Goal: Use online tool/utility: Utilize a website feature to perform a specific function

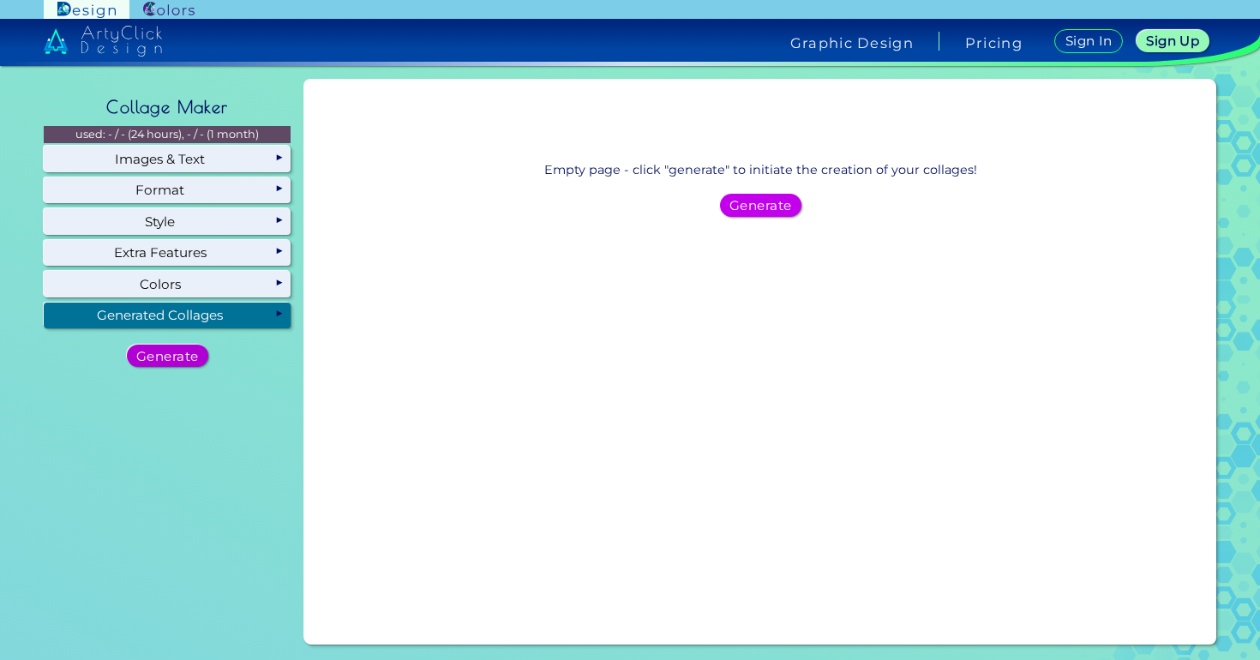
click at [185, 345] on div "Generate" at bounding box center [167, 355] width 74 height 21
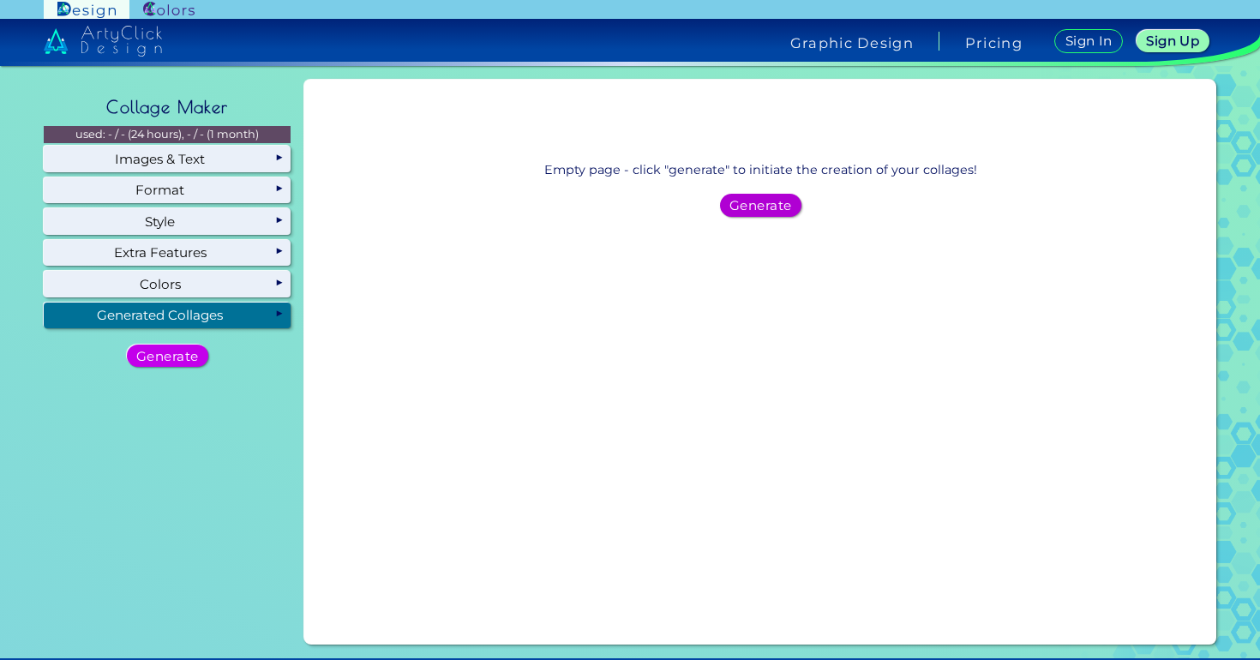
click at [733, 209] on h5 "Generate" at bounding box center [761, 206] width 56 height 12
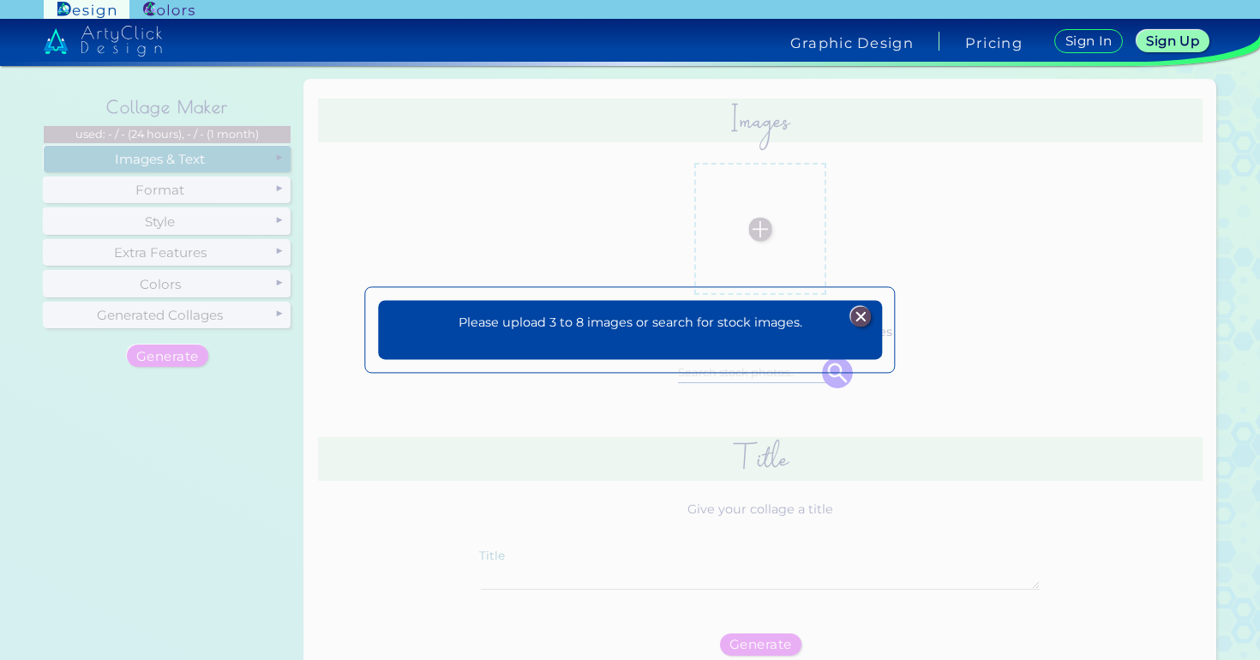
click at [856, 322] on img at bounding box center [860, 317] width 21 height 21
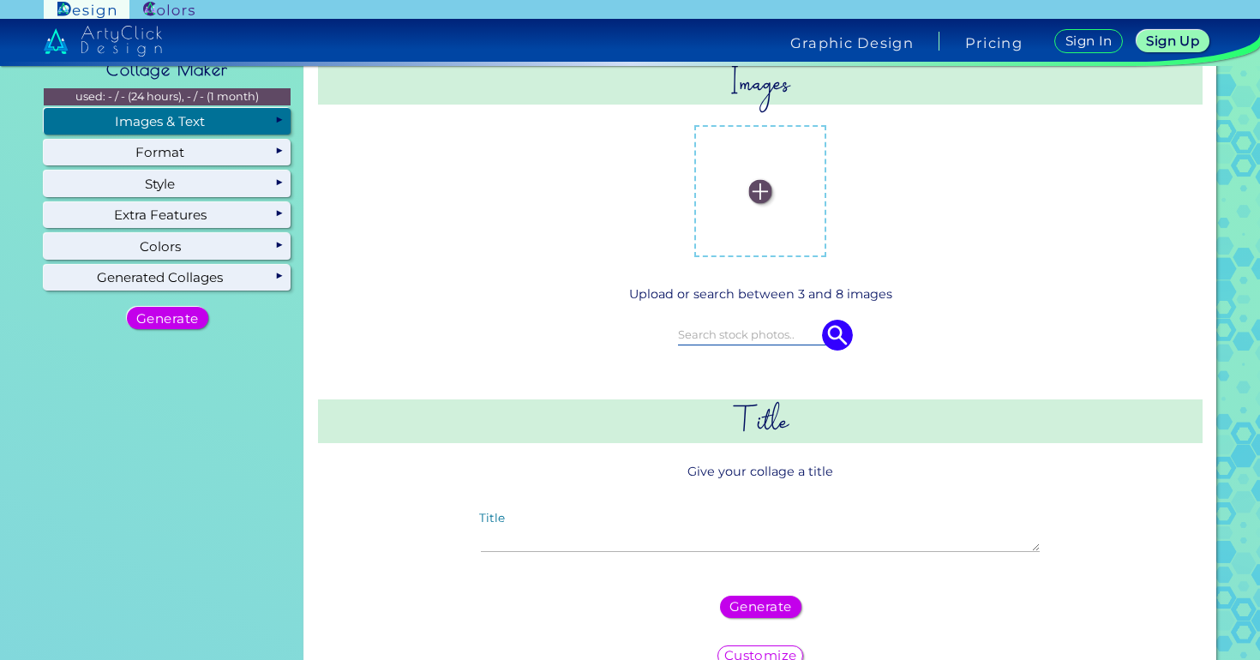
scroll to position [40, 0]
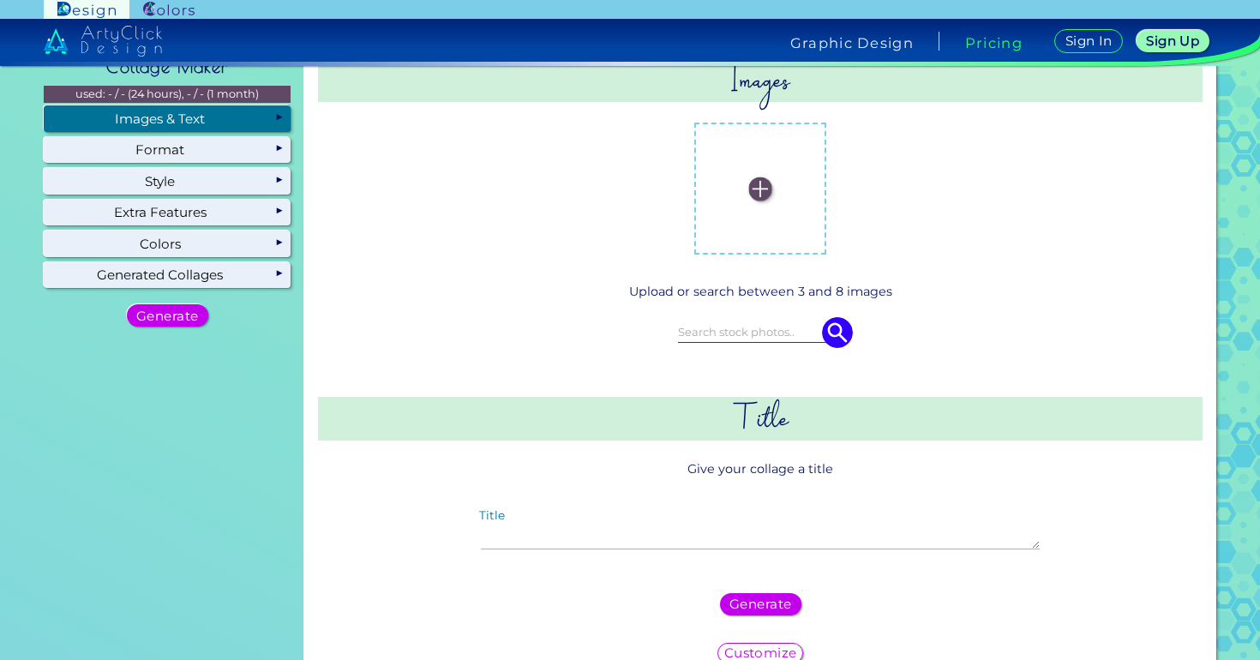
click at [731, 225] on label at bounding box center [760, 188] width 115 height 115
click at [0, 0] on input "file" at bounding box center [0, 0] width 0 height 0
click at [745, 195] on label at bounding box center [760, 188] width 115 height 115
click at [0, 0] on input "file" at bounding box center [0, 0] width 0 height 0
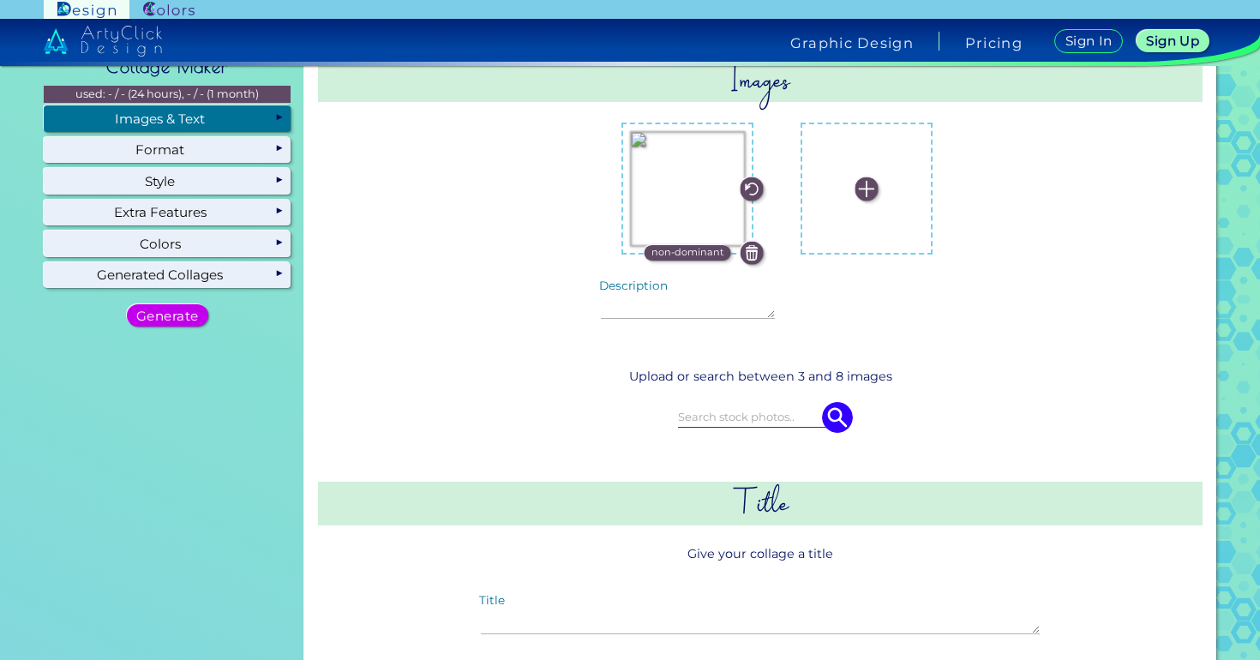
click at [850, 202] on label at bounding box center [866, 188] width 115 height 115
click at [0, 0] on input "file" at bounding box center [0, 0] width 0 height 0
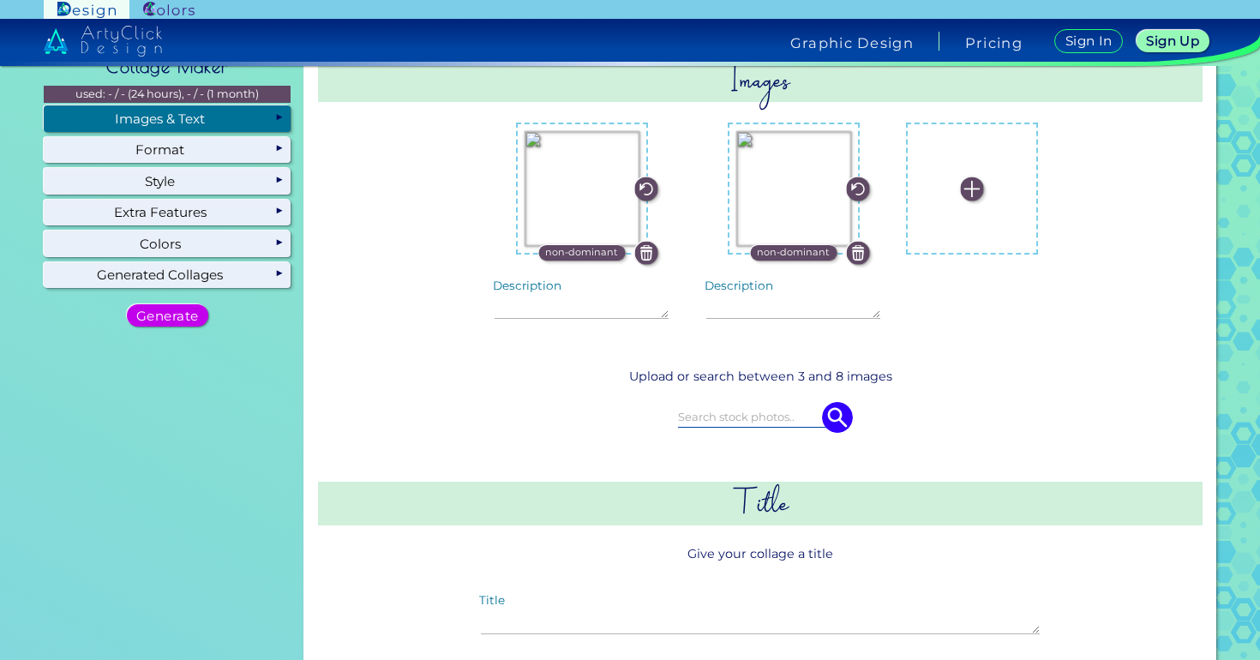
click at [965, 194] on label at bounding box center [972, 188] width 115 height 115
click at [0, 0] on input "file" at bounding box center [0, 0] width 0 height 0
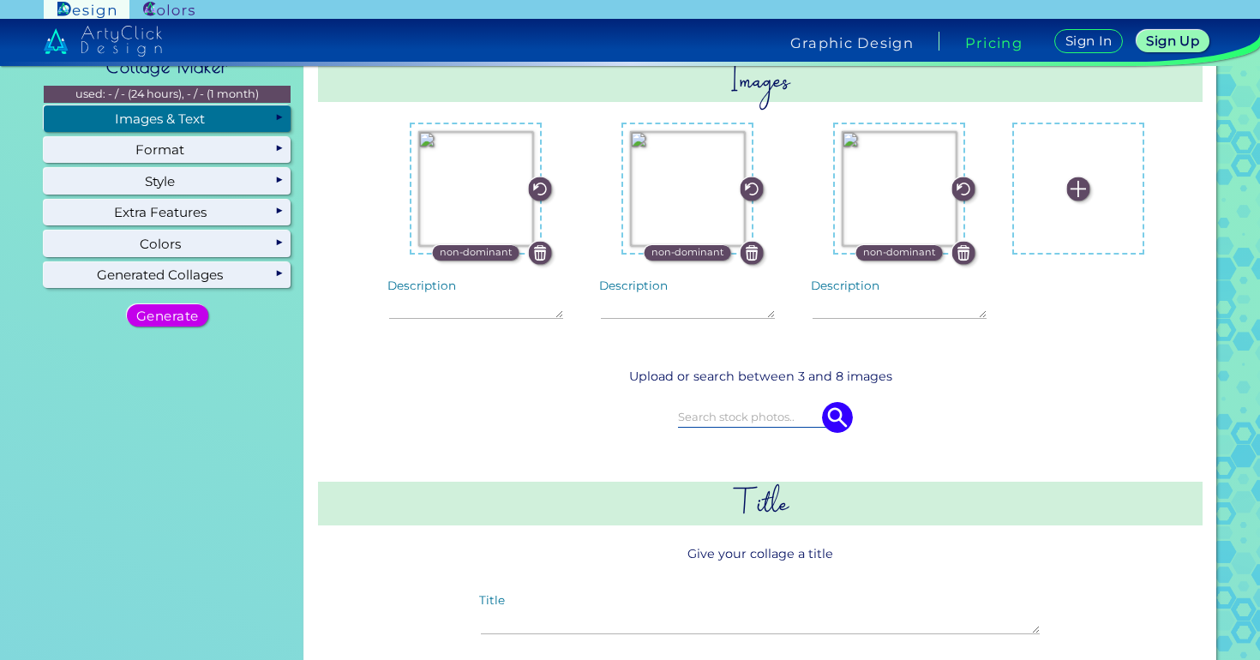
click at [1021, 202] on label at bounding box center [1078, 188] width 115 height 115
click at [0, 0] on input "file" at bounding box center [0, 0] width 0 height 0
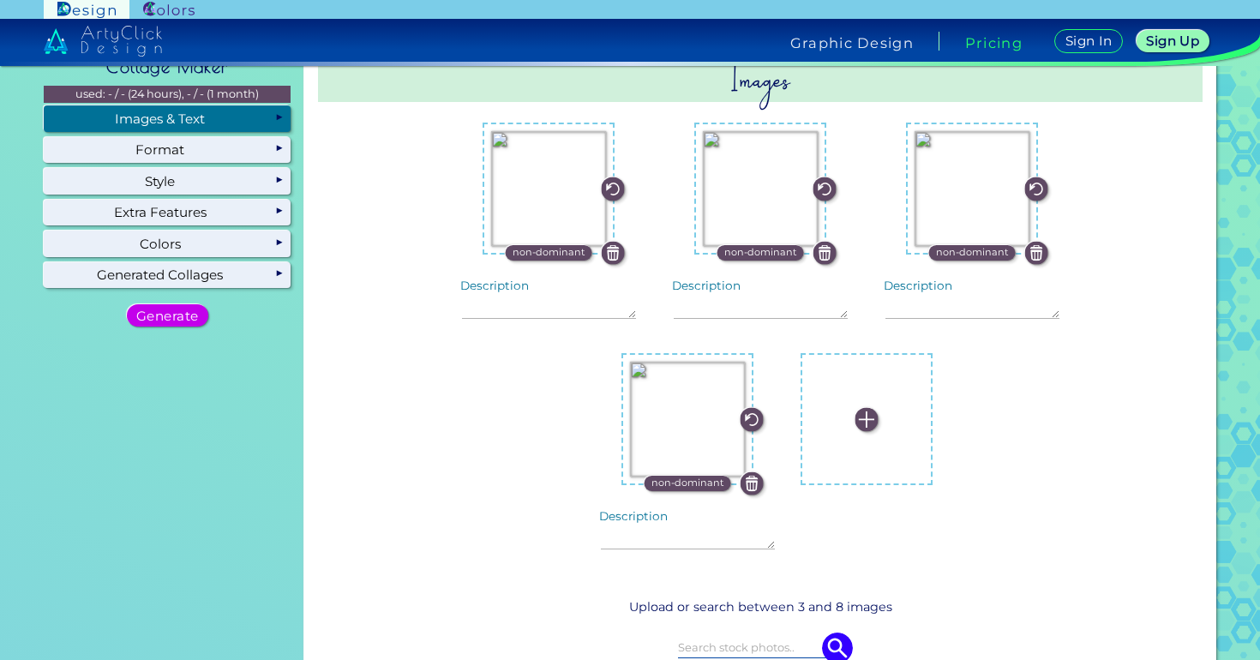
click at [848, 432] on label at bounding box center [866, 419] width 115 height 115
click at [0, 0] on input "file" at bounding box center [0, 0] width 0 height 0
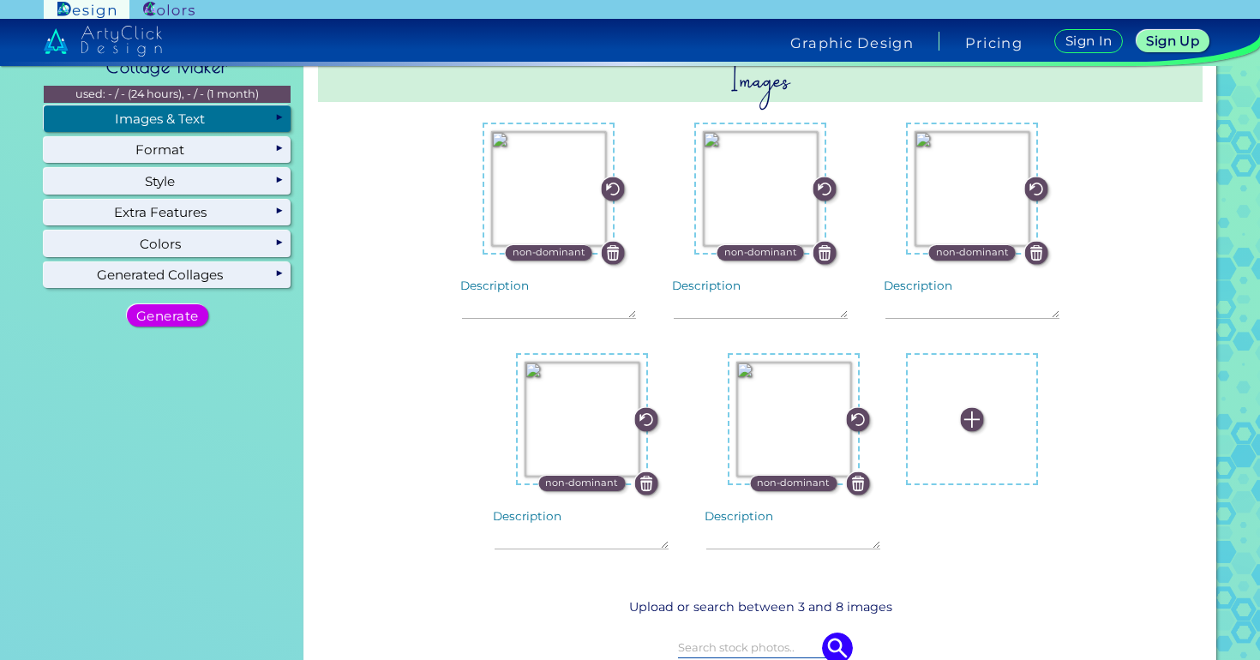
click at [801, 476] on p "non-dominant" at bounding box center [793, 483] width 73 height 15
click at [802, 480] on p "dominant" at bounding box center [794, 483] width 50 height 15
click at [972, 435] on label at bounding box center [972, 419] width 115 height 115
click at [0, 0] on input "file" at bounding box center [0, 0] width 0 height 0
click at [363, 488] on div "non-dominant Description non-dominant" at bounding box center [761, 346] width 796 height 475
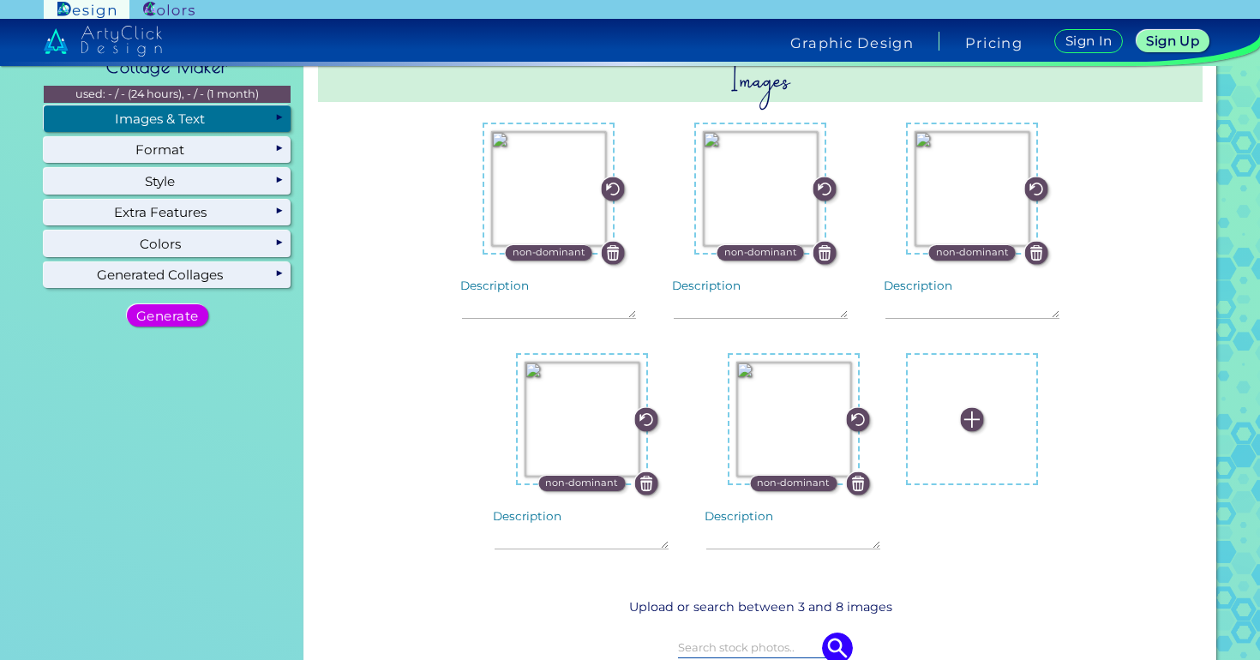
click at [961, 409] on img at bounding box center [972, 419] width 23 height 23
click at [0, 0] on input "file" at bounding box center [0, 0] width 0 height 0
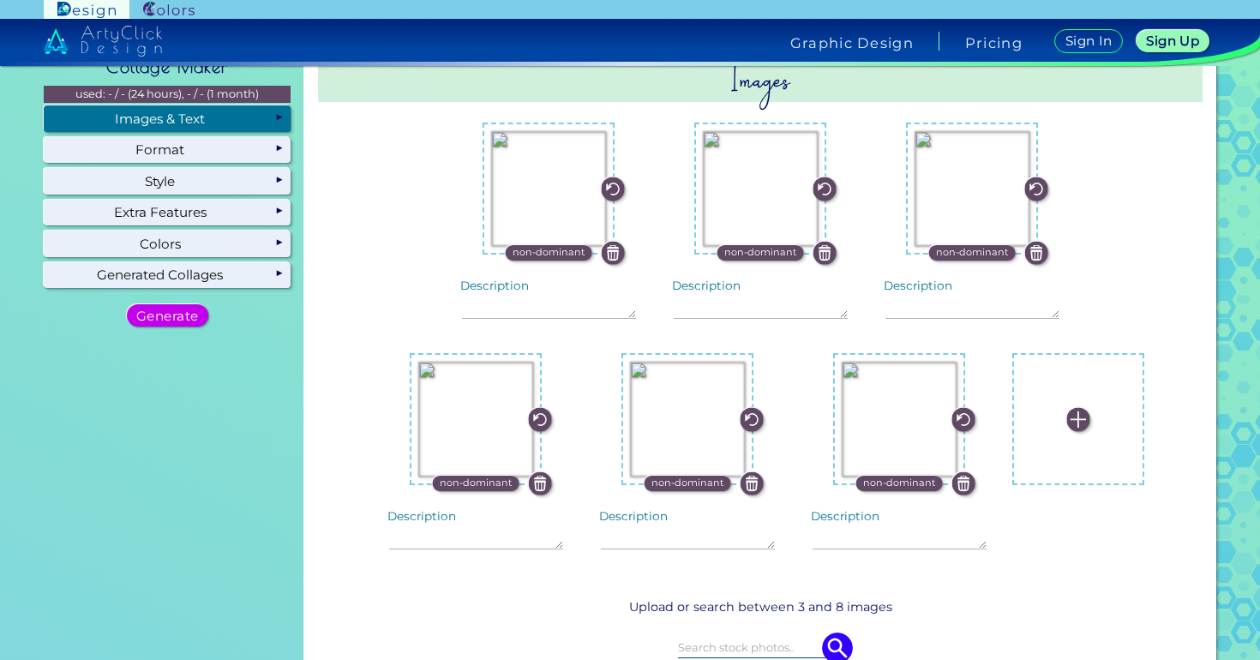
click at [886, 483] on p "non-dominant" at bounding box center [899, 483] width 73 height 15
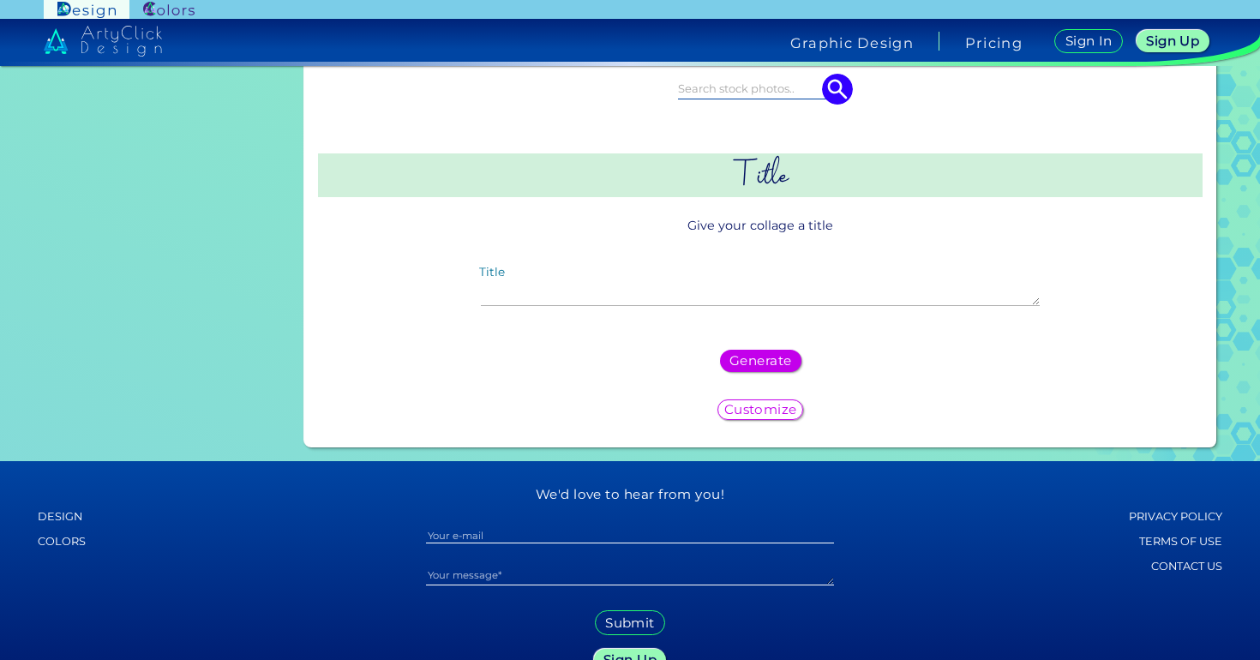
scroll to position [557, 0]
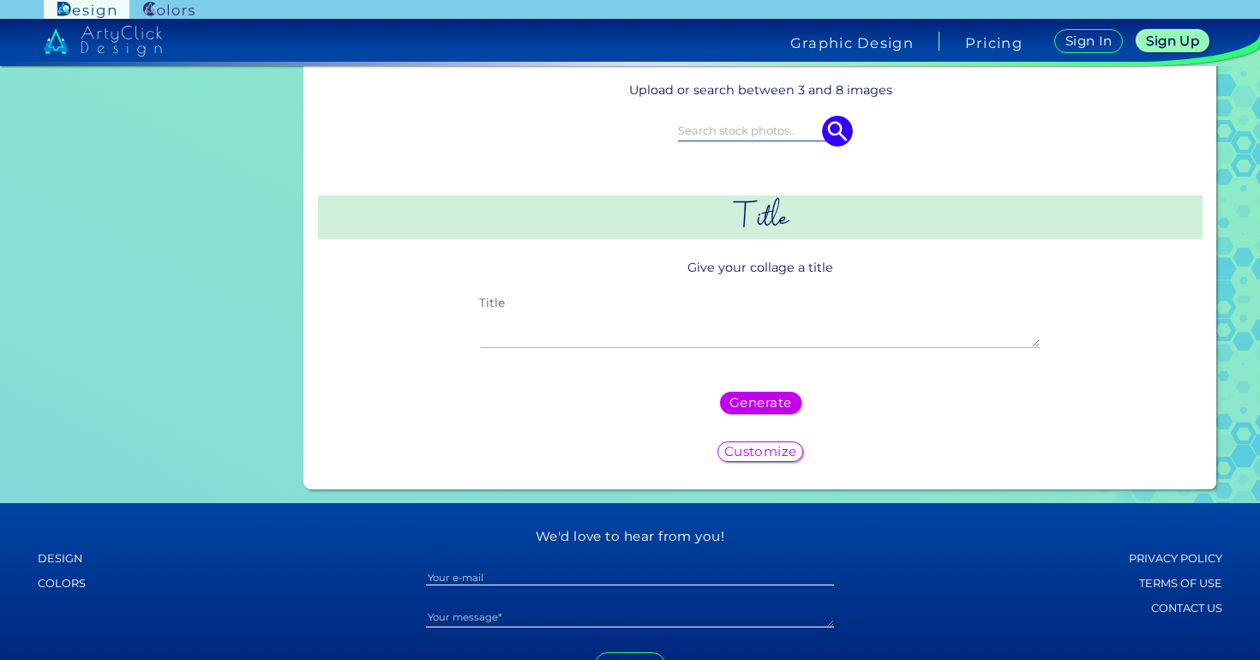
click at [923, 324] on textarea "Title" at bounding box center [760, 329] width 559 height 37
click at [768, 446] on h5 "Customize" at bounding box center [761, 452] width 66 height 12
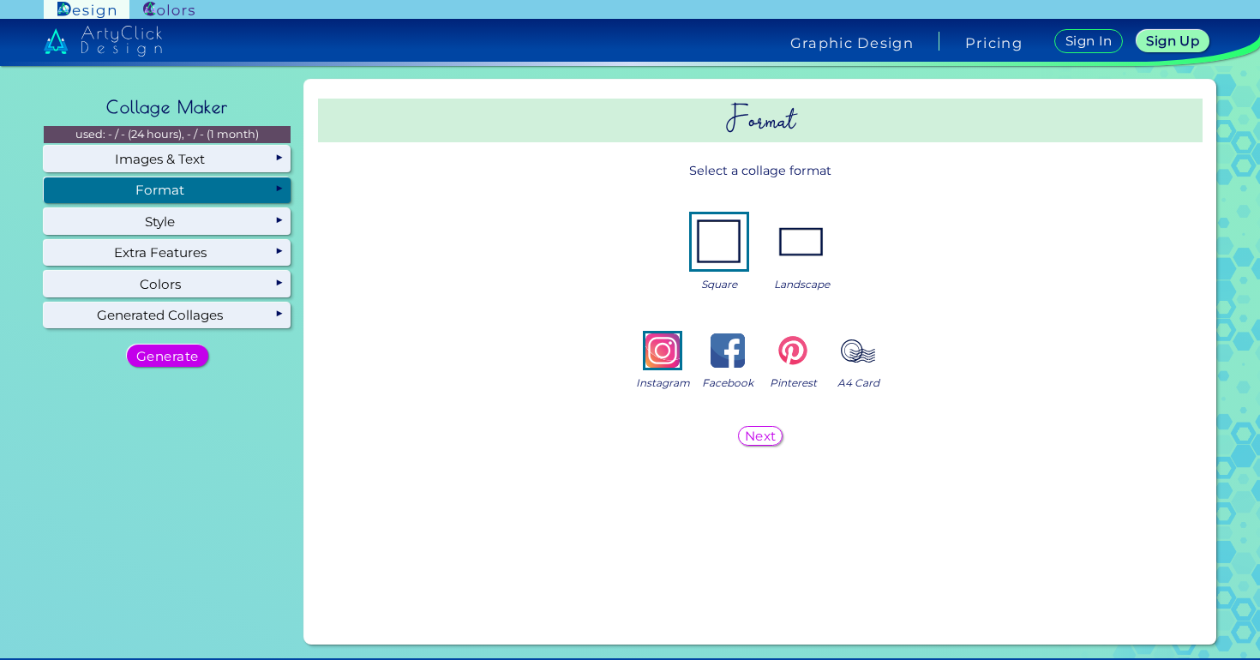
click at [802, 261] on img at bounding box center [801, 241] width 55 height 55
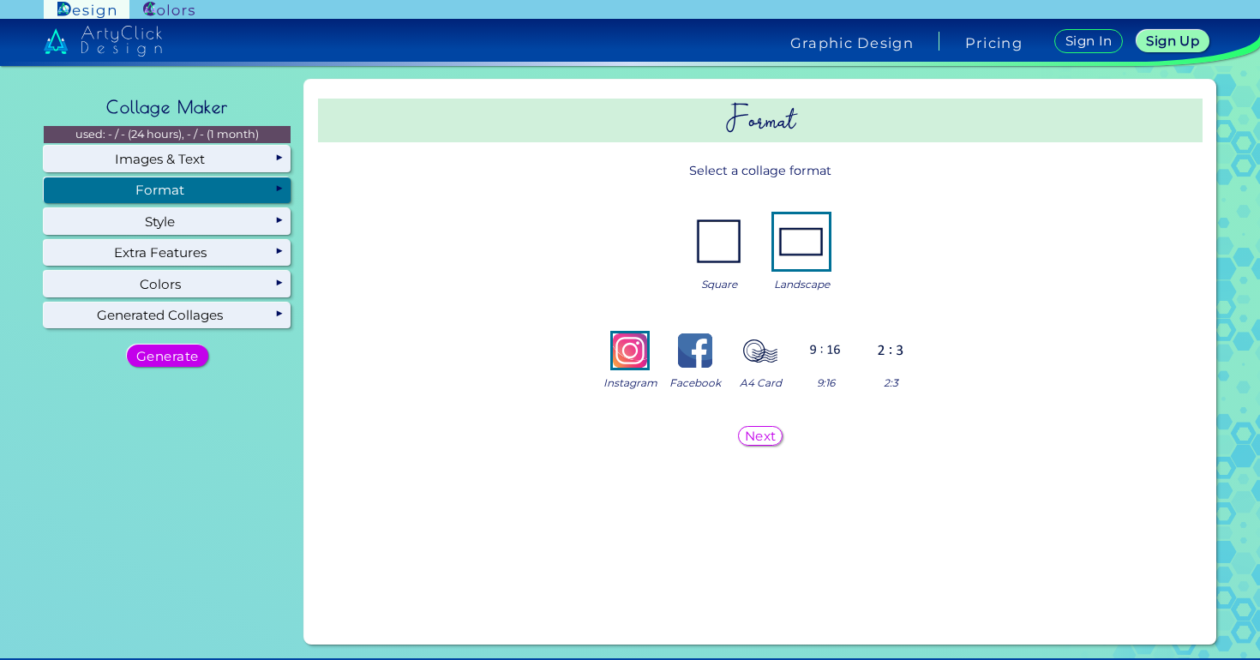
click at [710, 257] on img at bounding box center [719, 241] width 55 height 55
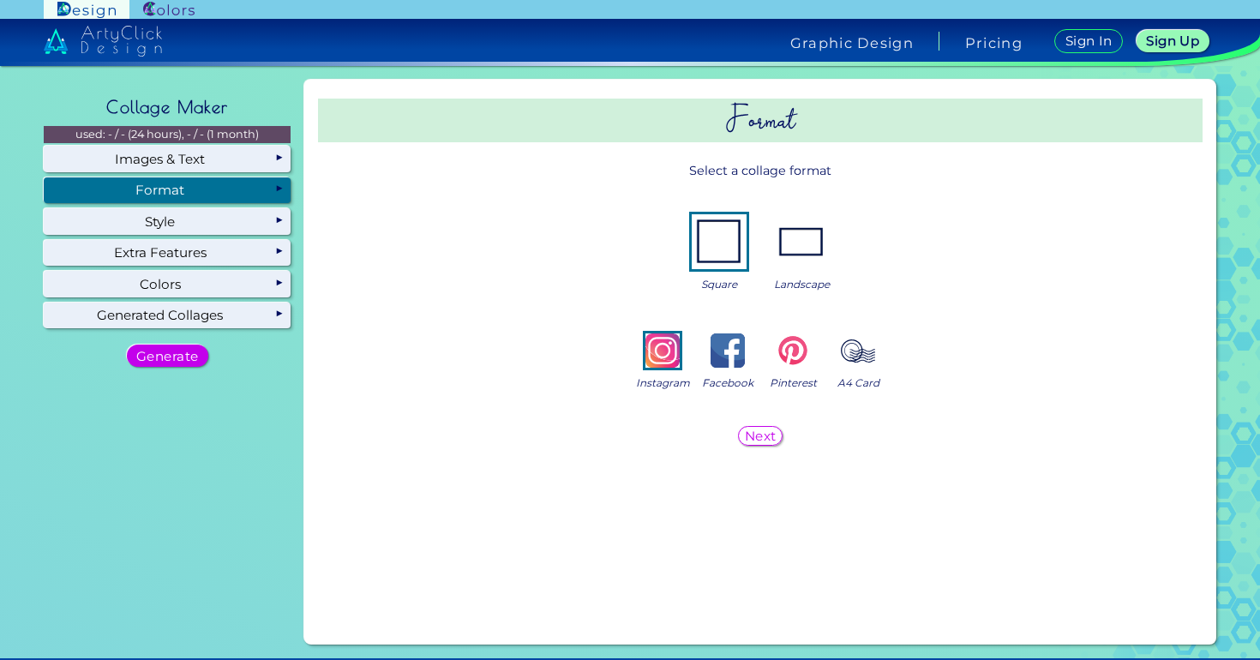
click at [795, 260] on img at bounding box center [801, 241] width 55 height 55
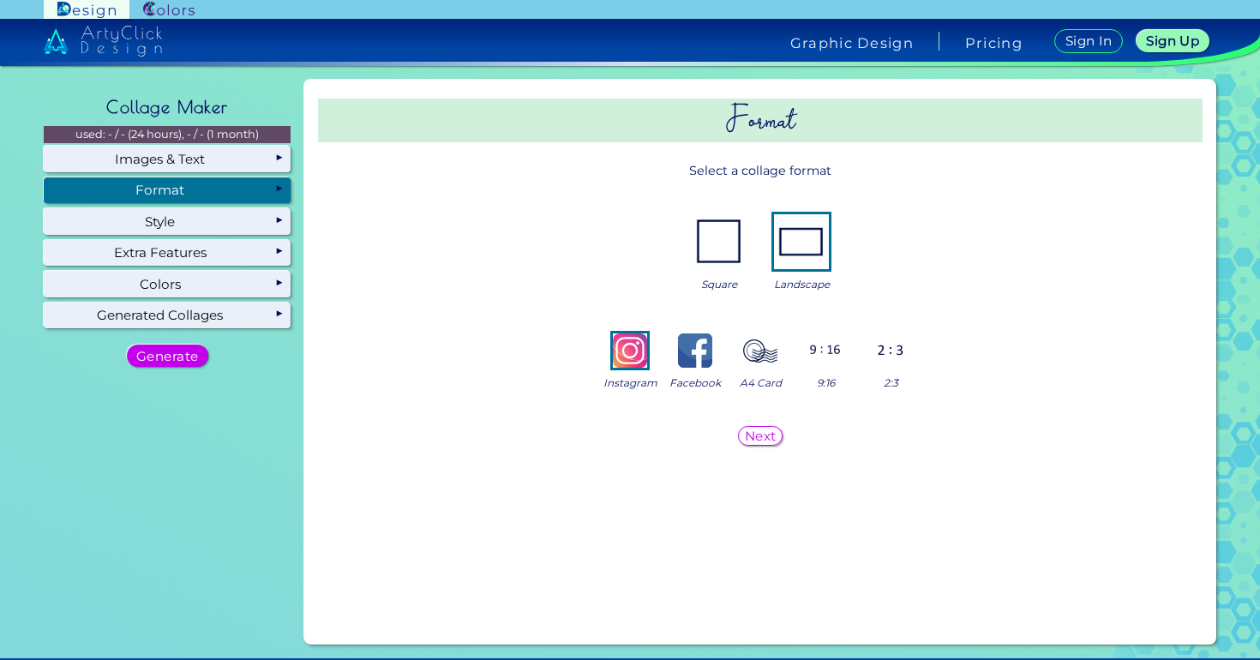
click at [820, 363] on img at bounding box center [825, 350] width 34 height 34
click at [874, 368] on img at bounding box center [891, 350] width 34 height 34
click at [616, 363] on img at bounding box center [630, 350] width 34 height 34
click at [713, 255] on img at bounding box center [719, 241] width 55 height 55
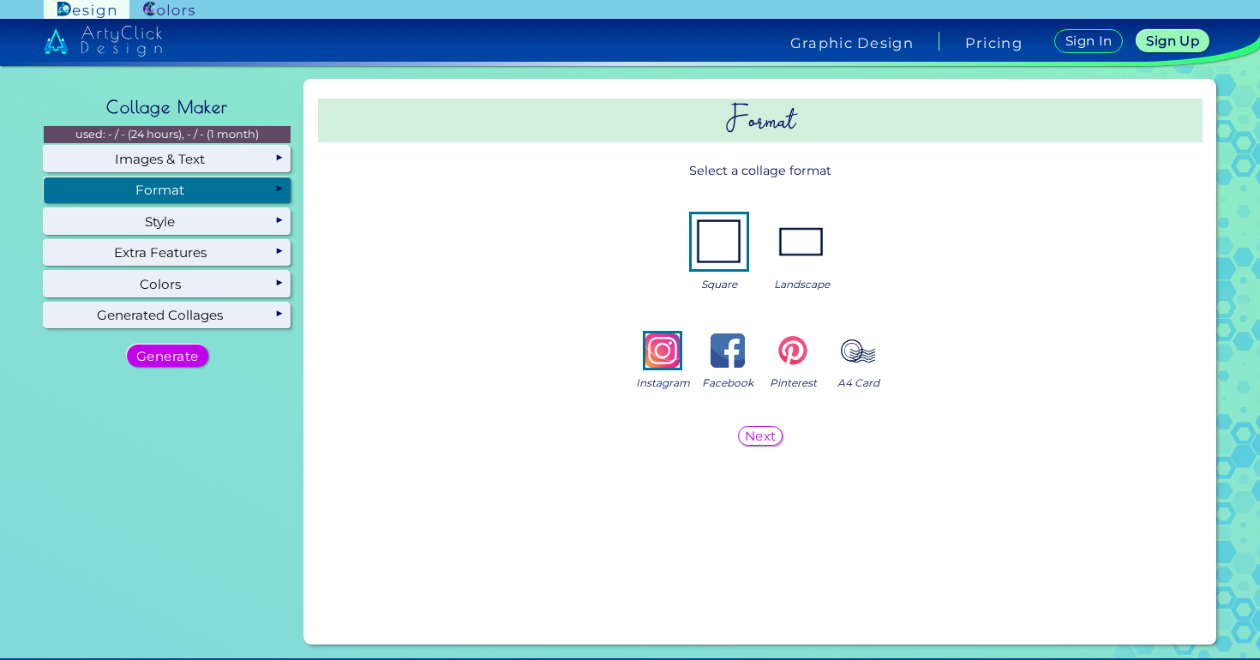
click at [762, 435] on h5 "Next" at bounding box center [761, 435] width 28 height 12
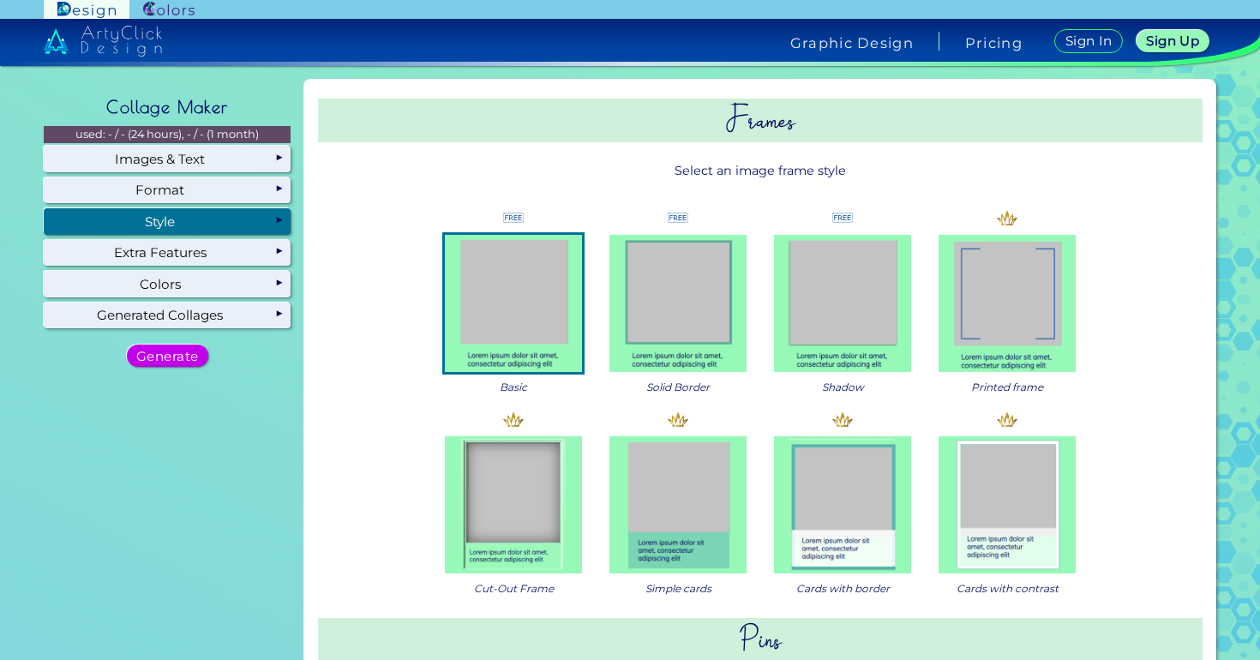
click at [689, 299] on img at bounding box center [678, 303] width 137 height 137
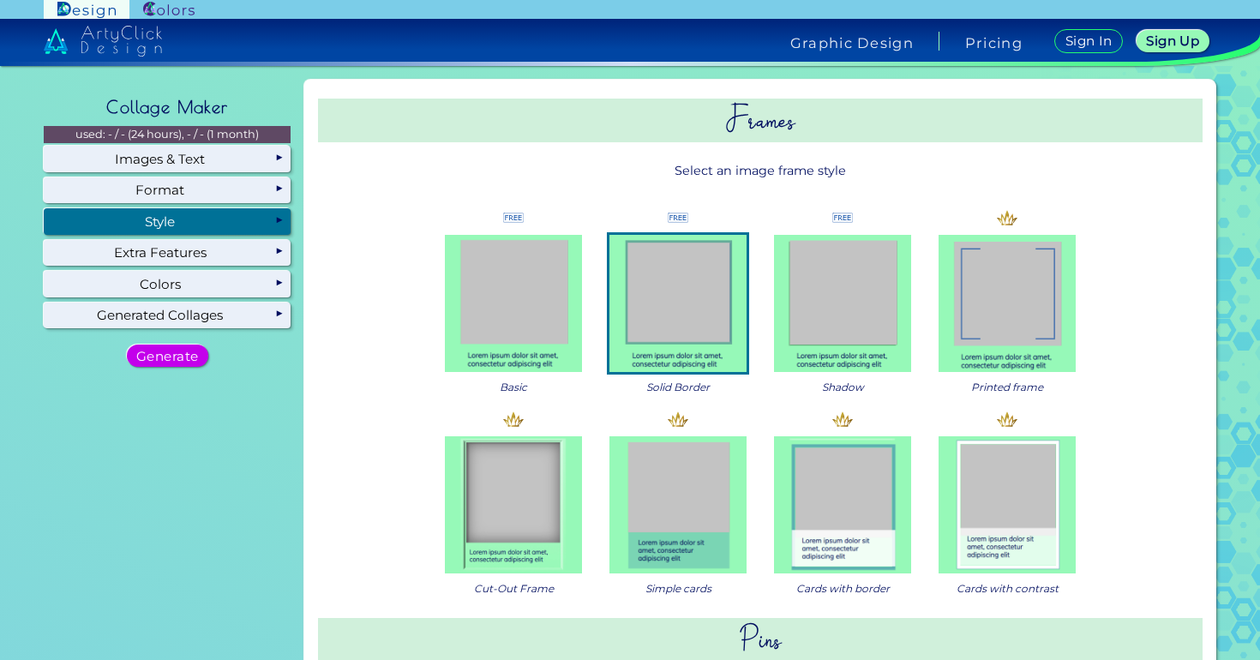
click at [878, 309] on img at bounding box center [842, 303] width 137 height 137
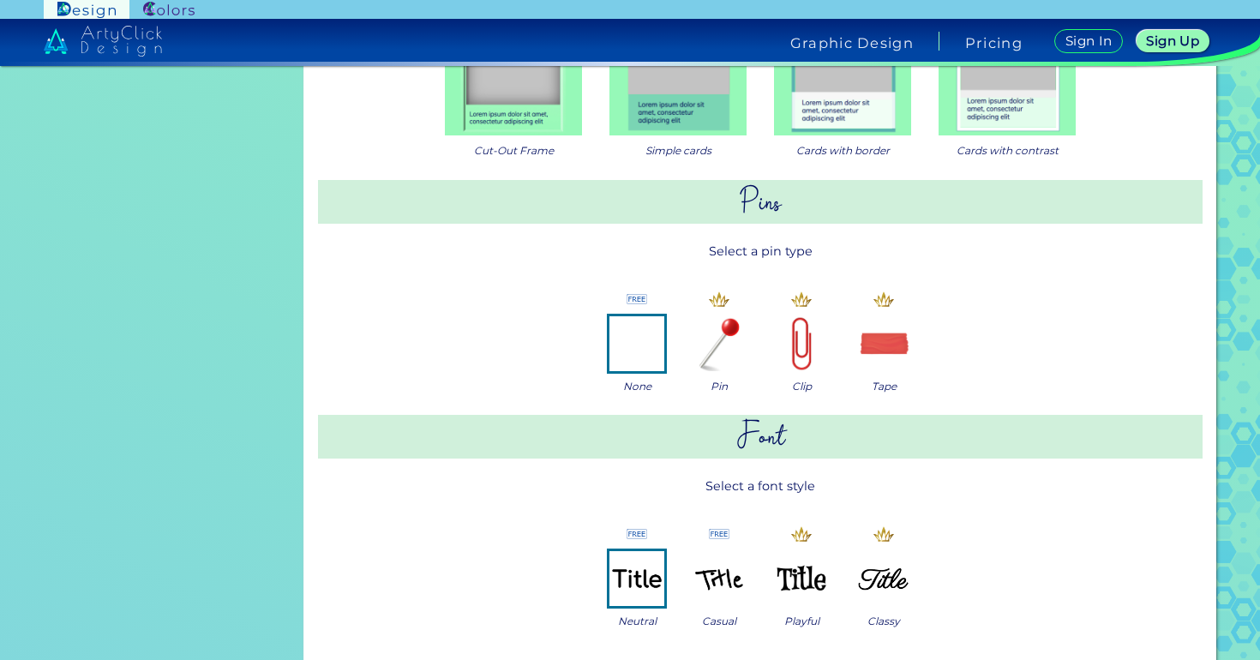
scroll to position [792, 0]
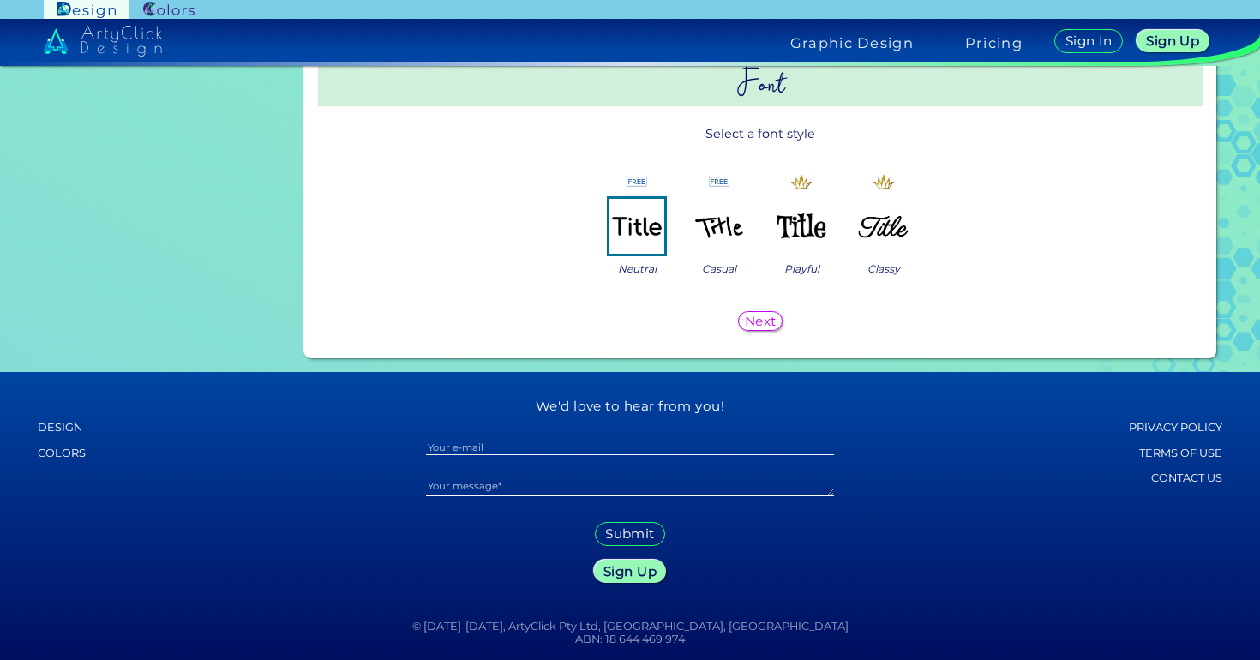
click at [761, 321] on h5 "Next" at bounding box center [761, 321] width 28 height 12
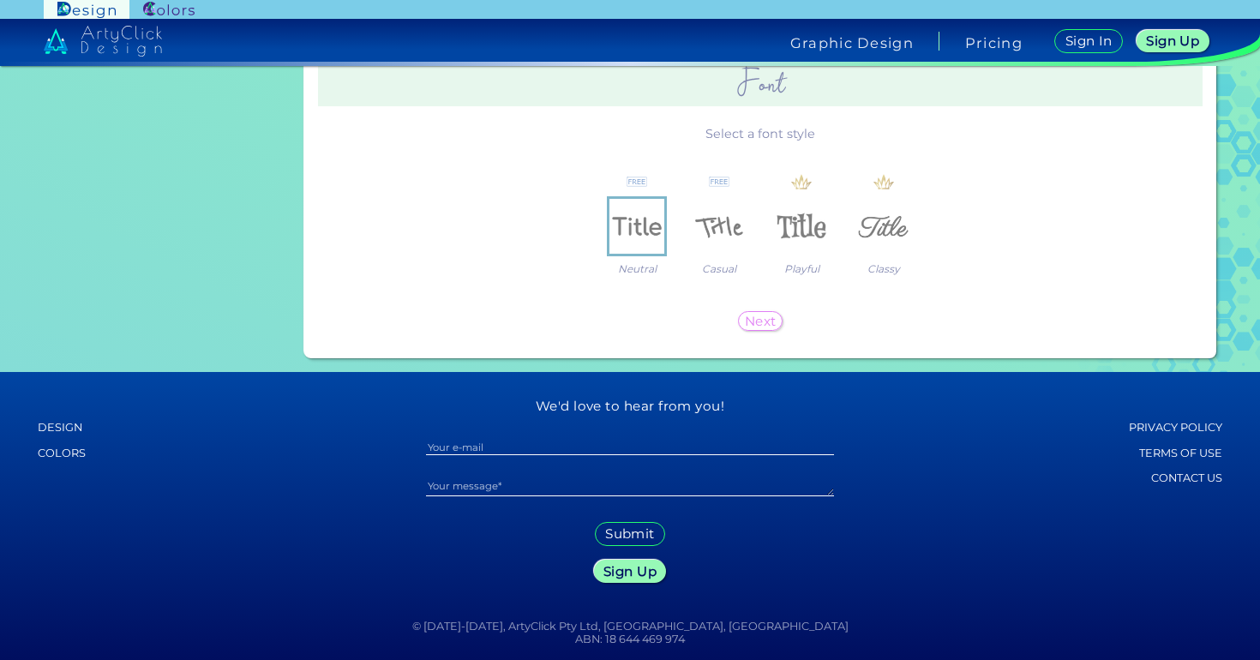
scroll to position [0, 0]
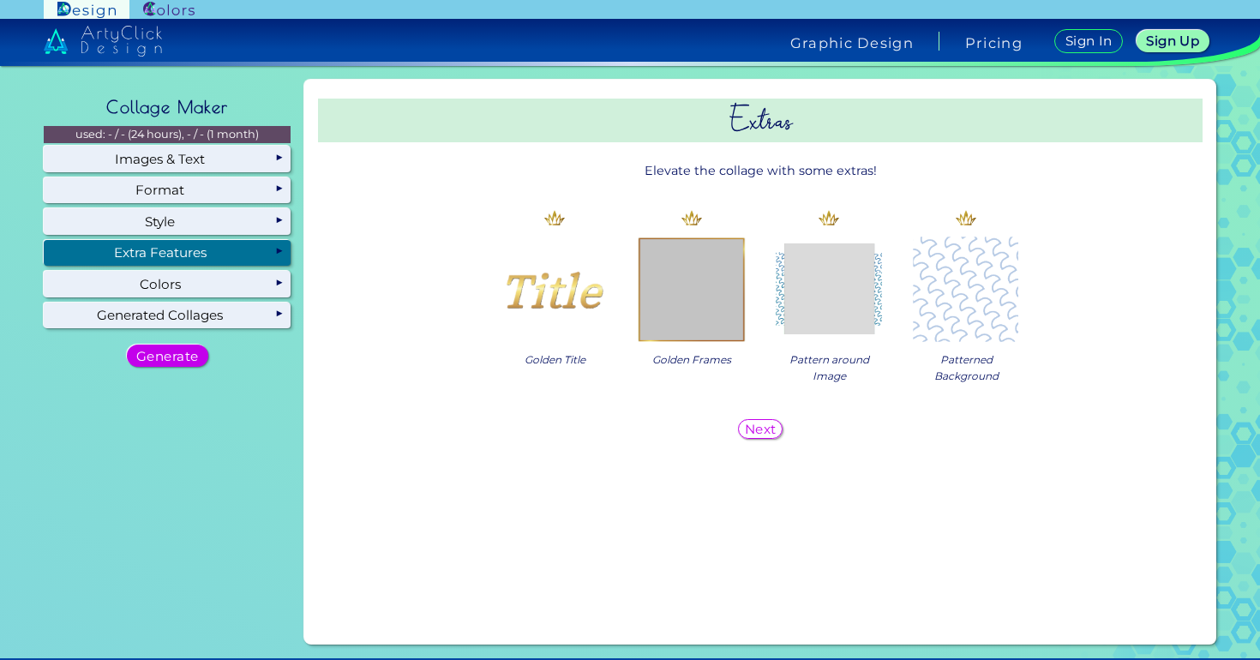
click at [759, 429] on h5 "Next" at bounding box center [761, 429] width 28 height 12
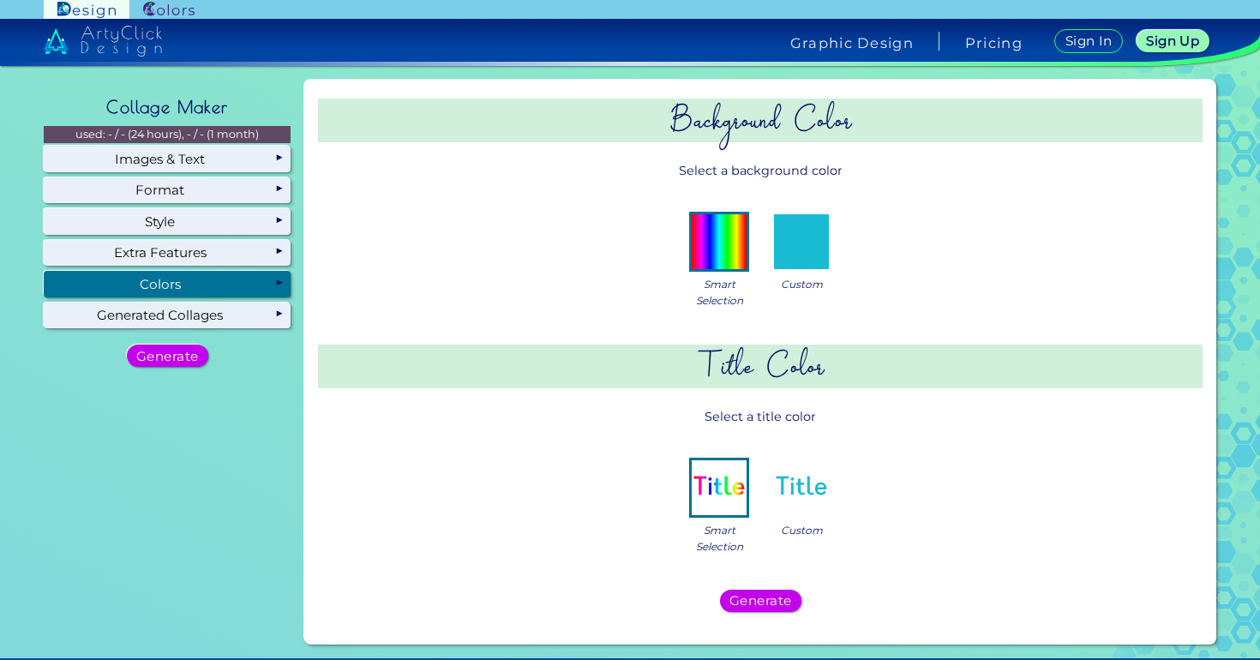
click at [790, 254] on img at bounding box center [801, 241] width 55 height 55
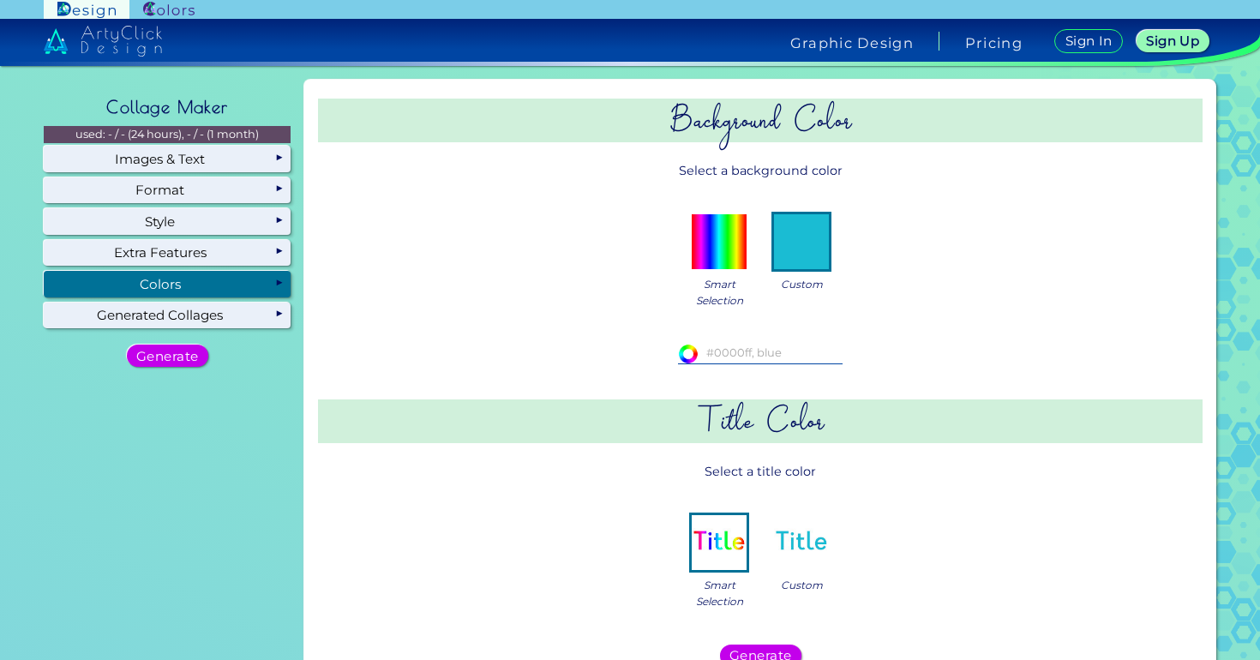
click at [761, 360] on input at bounding box center [760, 353] width 165 height 19
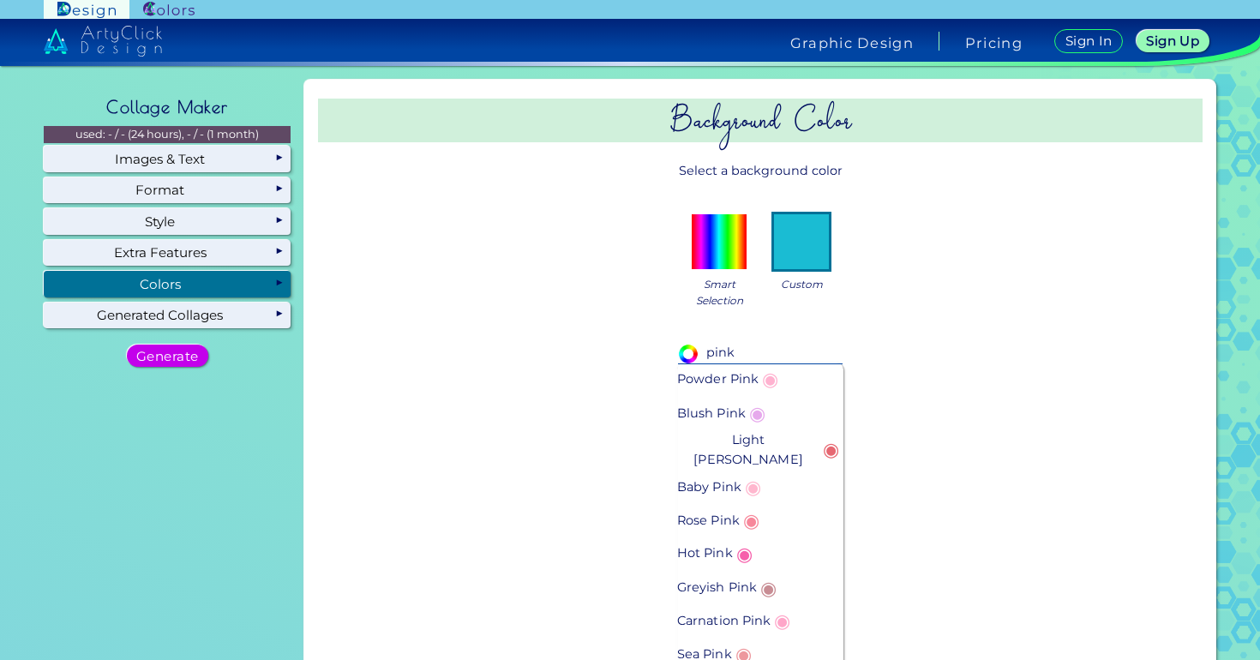
type input "pink"
click at [778, 378] on span "◉" at bounding box center [771, 379] width 24 height 33
type input "#ffb2d0"
type input "Powder Pink"
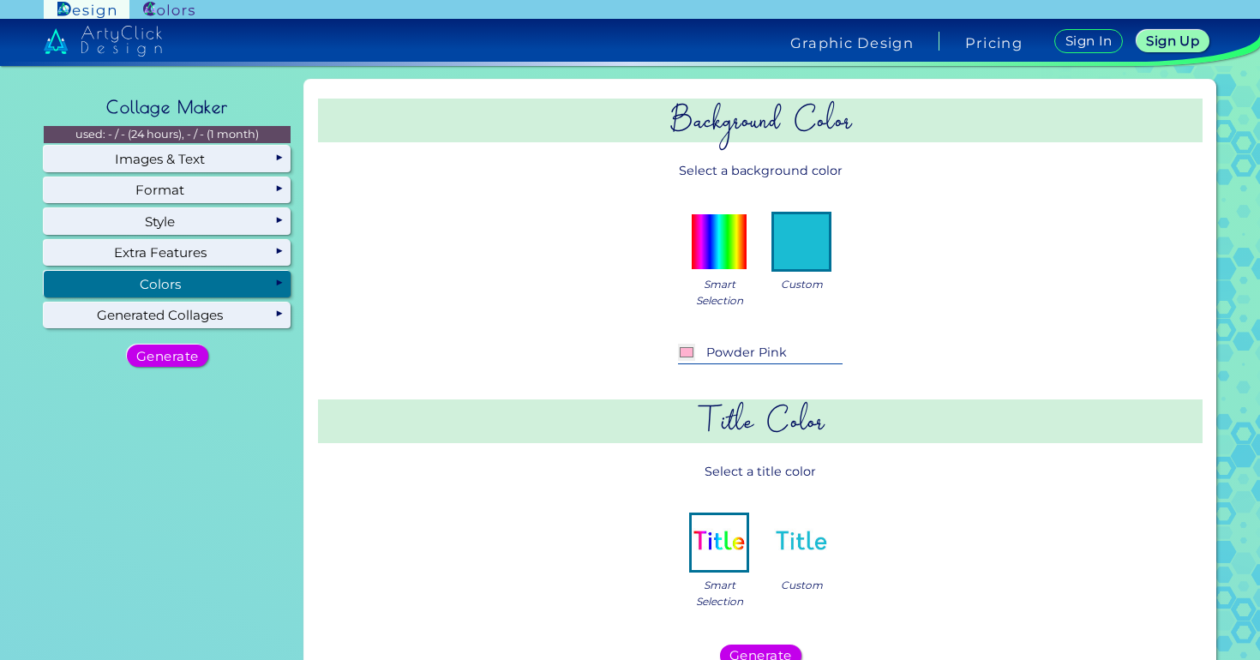
click at [809, 556] on img at bounding box center [801, 542] width 55 height 55
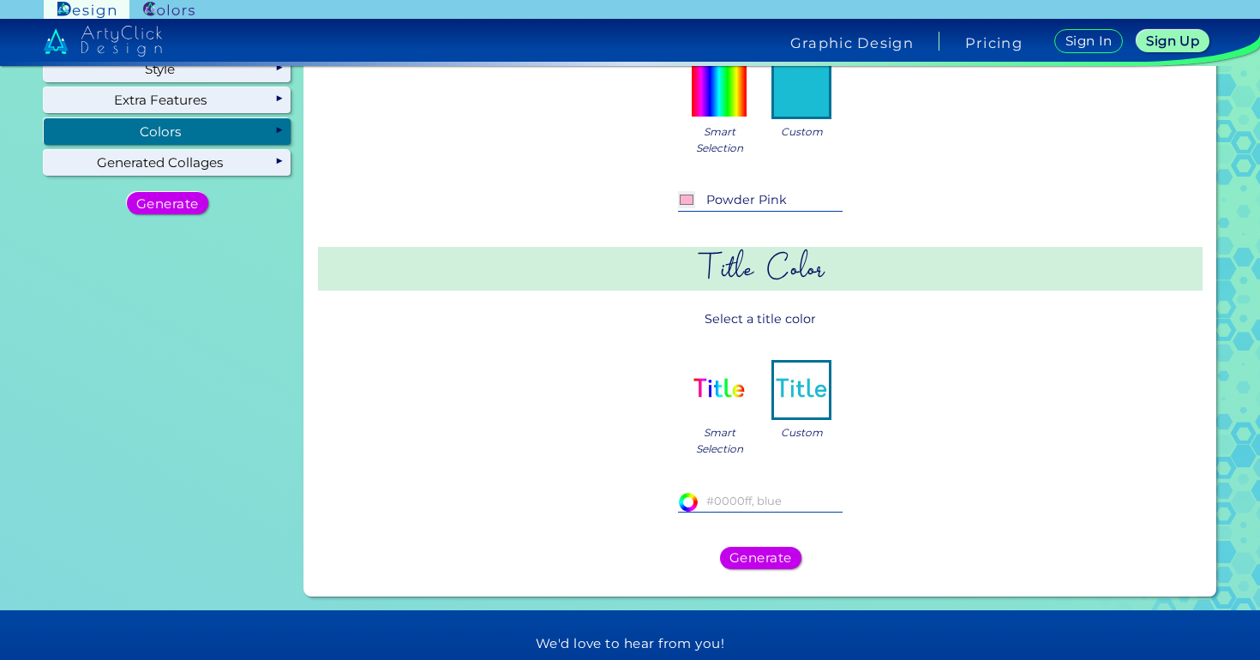
scroll to position [219, 0]
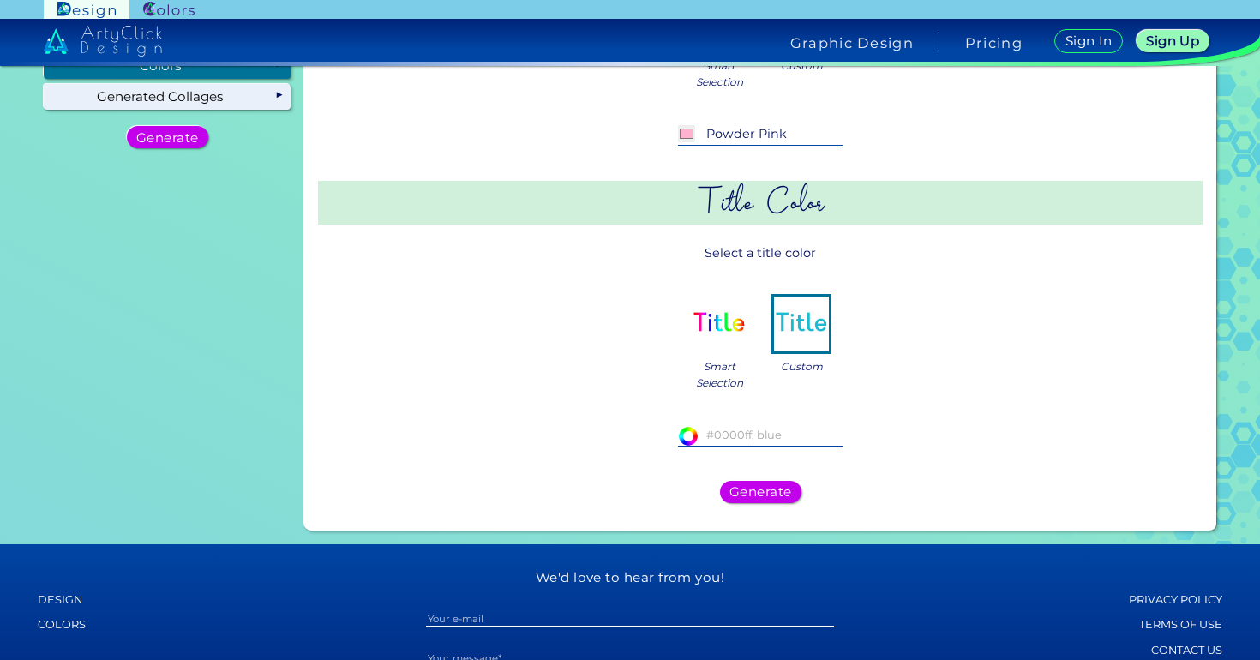
click at [697, 325] on img at bounding box center [719, 324] width 55 height 55
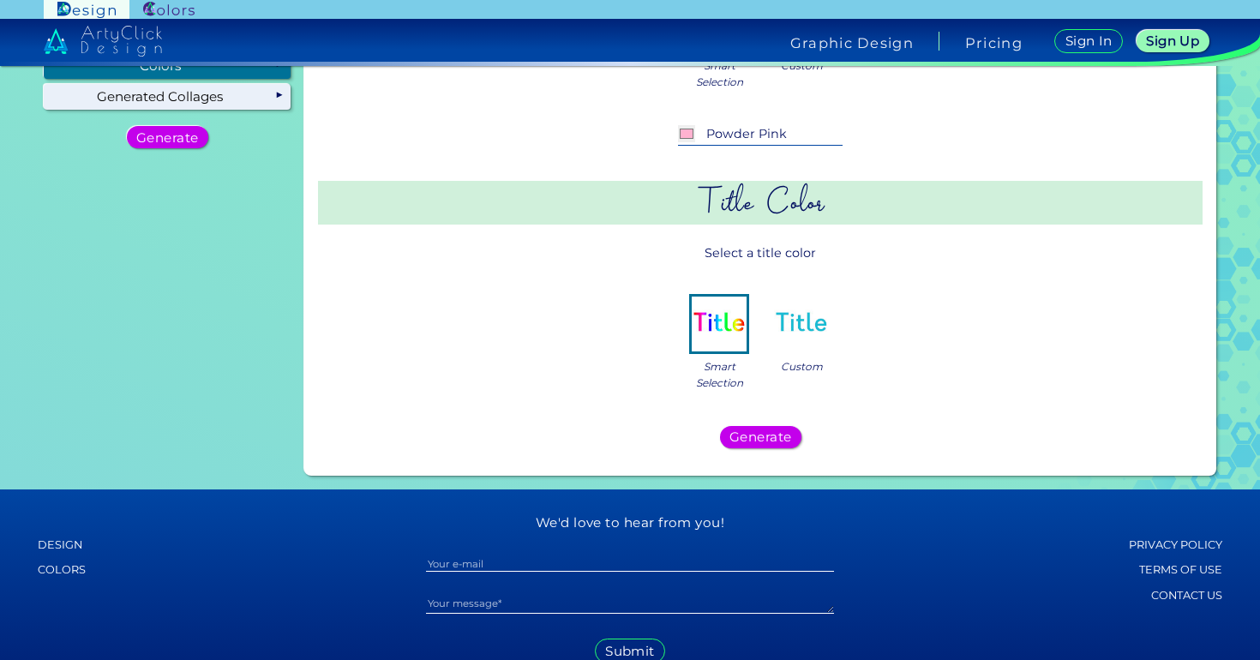
click at [777, 421] on div "Generate" at bounding box center [760, 437] width 871 height 36
click at [773, 438] on h5 "Generate" at bounding box center [761, 437] width 56 height 12
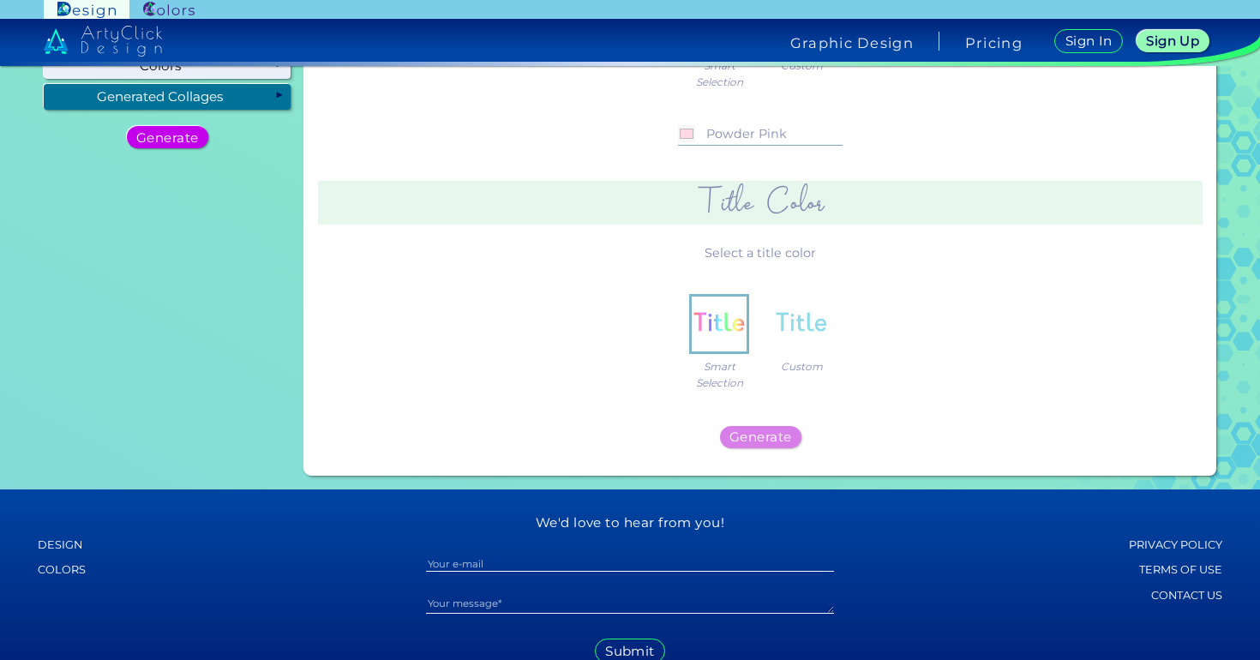
scroll to position [0, 0]
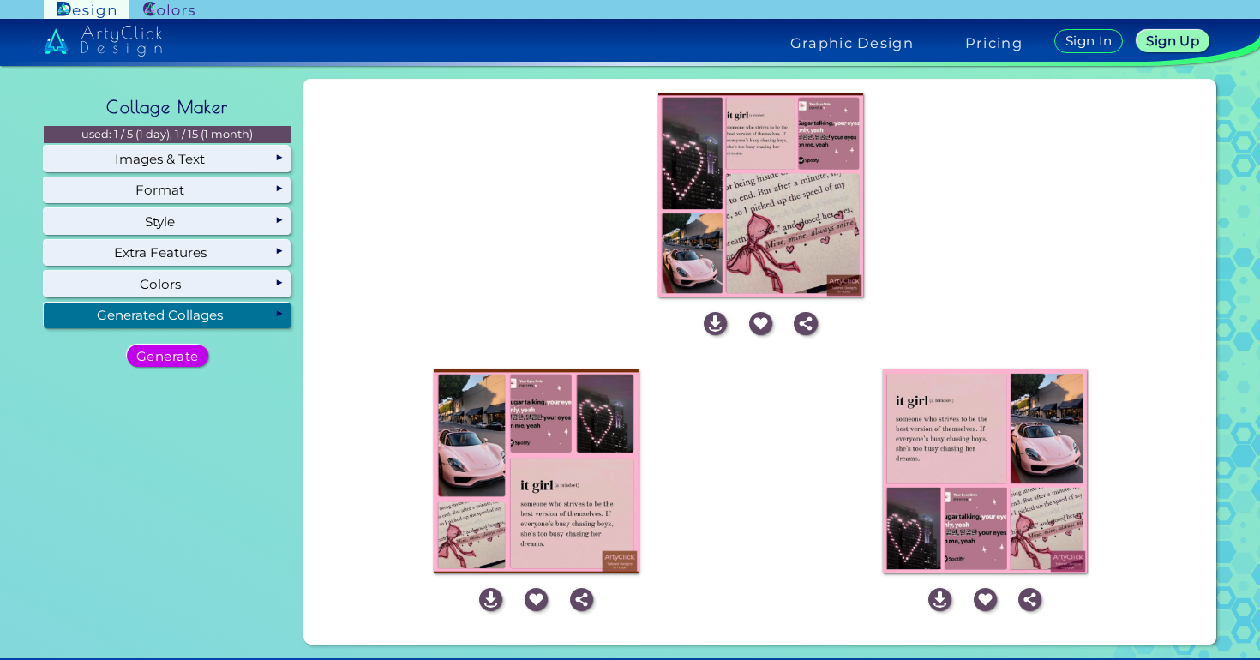
click at [826, 237] on img at bounding box center [760, 195] width 205 height 205
click at [937, 207] on div "Empty page - click "generate" to initiate the creation of your collages! Genera…" at bounding box center [760, 196] width 898 height 219
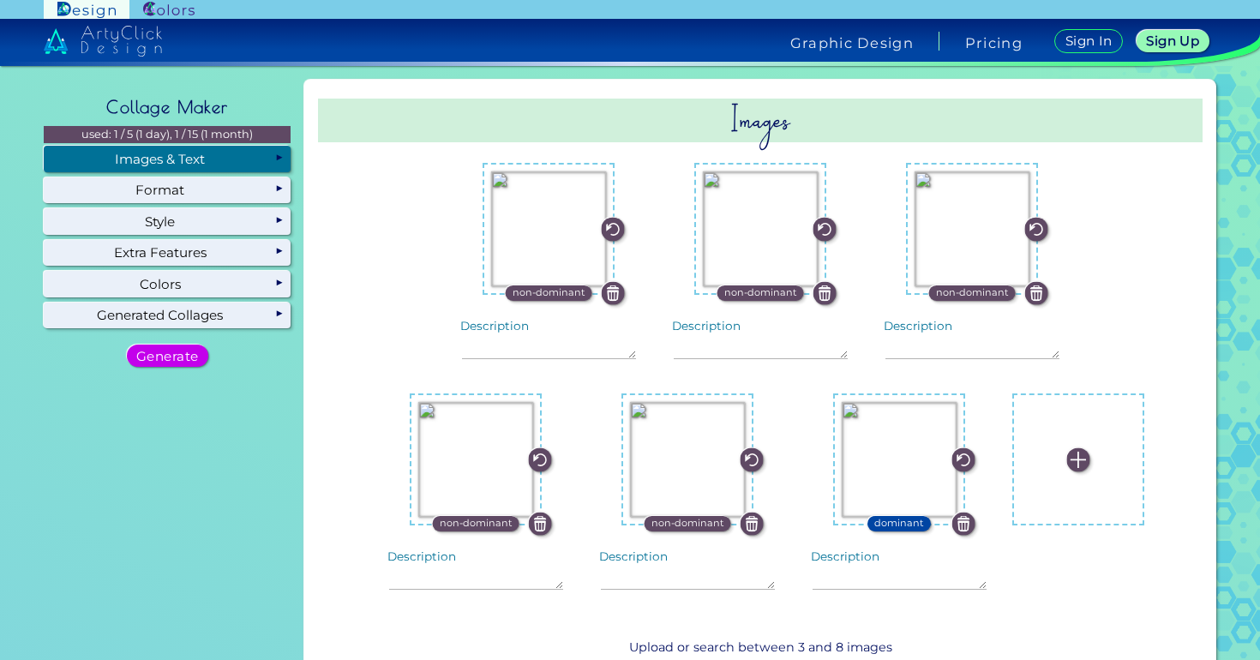
click at [885, 523] on p "dominant" at bounding box center [899, 523] width 50 height 15
click at [952, 453] on img at bounding box center [963, 459] width 23 height 23
click at [952, 458] on img at bounding box center [963, 459] width 23 height 23
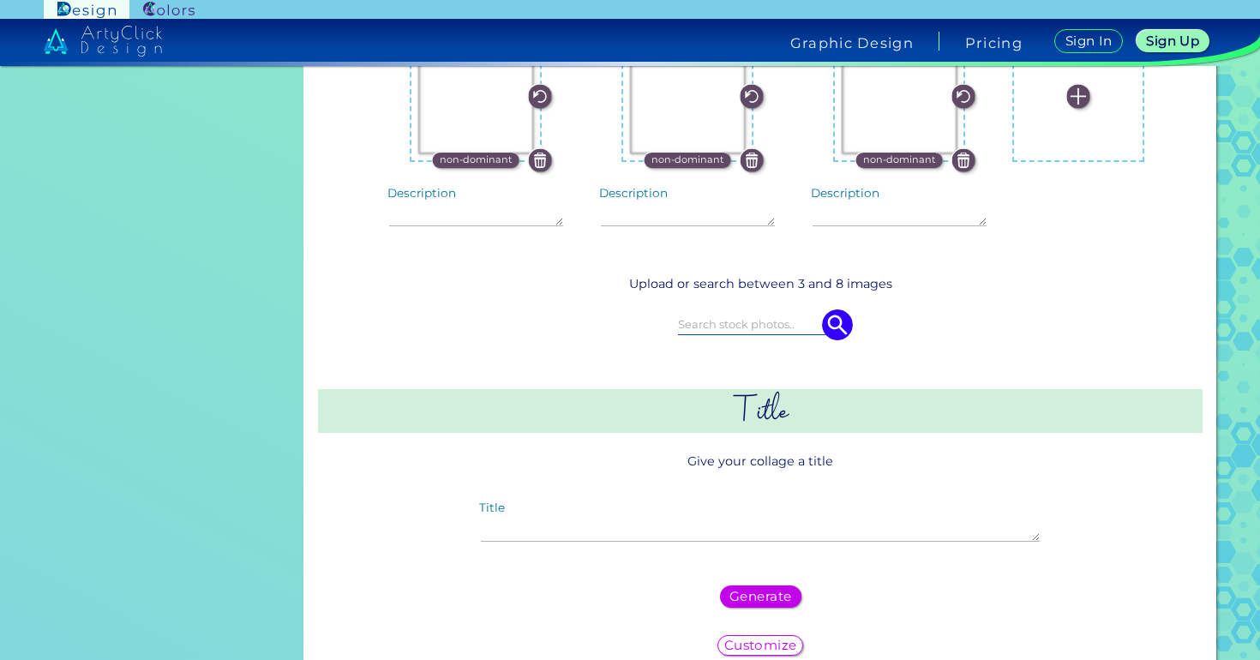
scroll to position [477, 0]
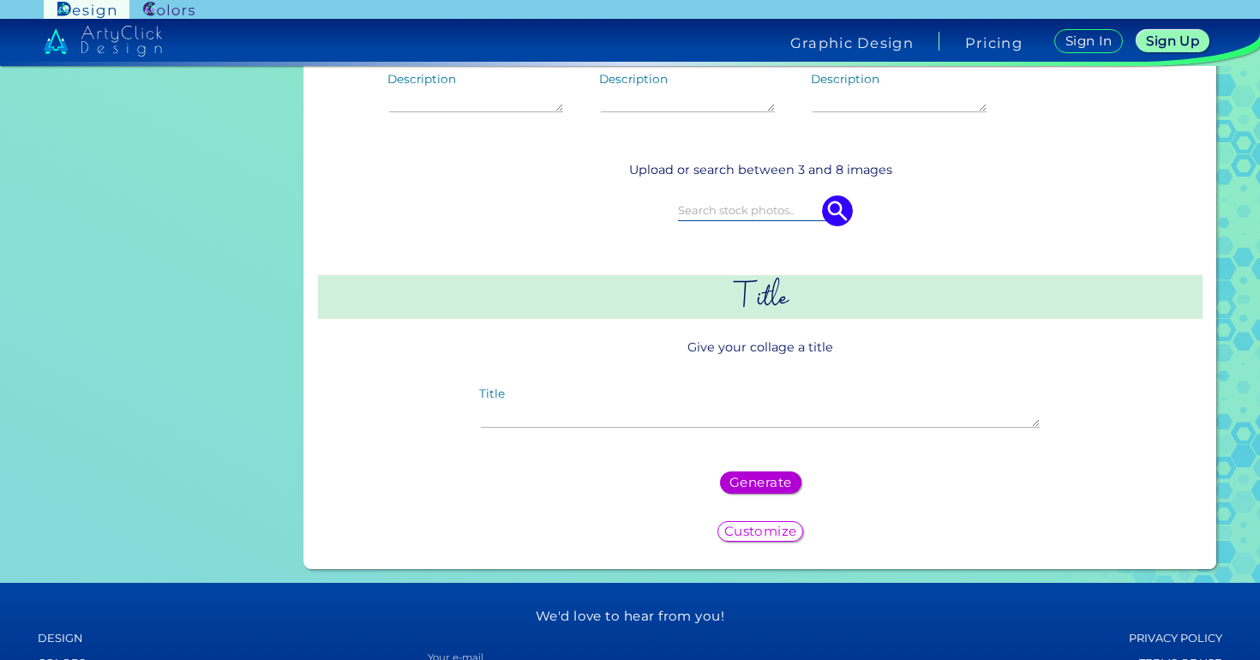
click at [770, 485] on div "Generate" at bounding box center [761, 482] width 74 height 21
